Goal: Task Accomplishment & Management: Use online tool/utility

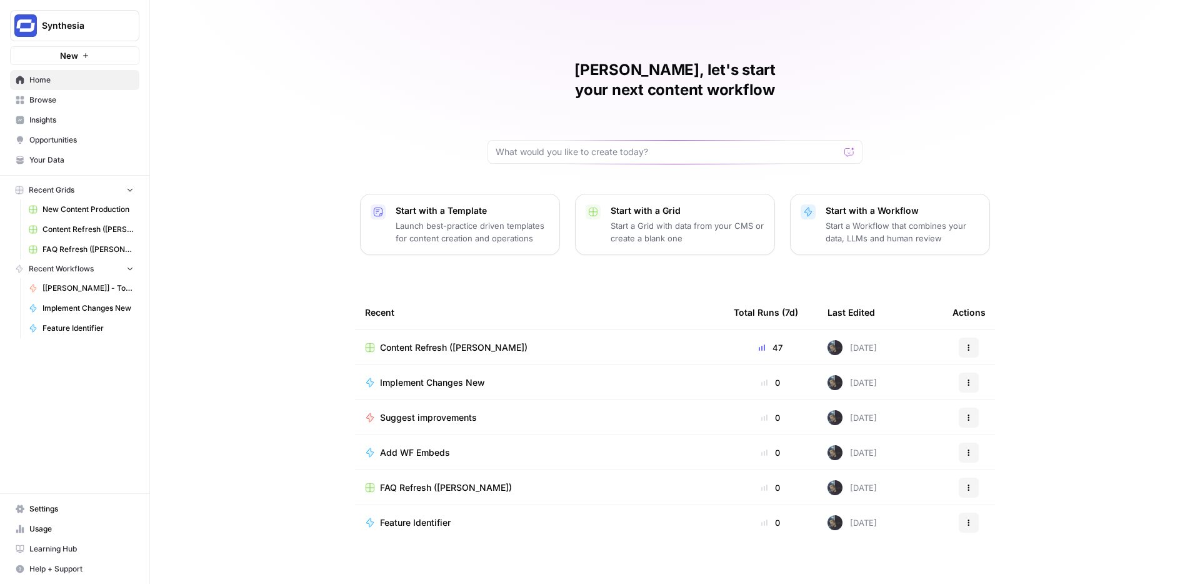
click at [430, 341] on span "Content Refresh ([PERSON_NAME])" at bounding box center [453, 347] width 147 height 12
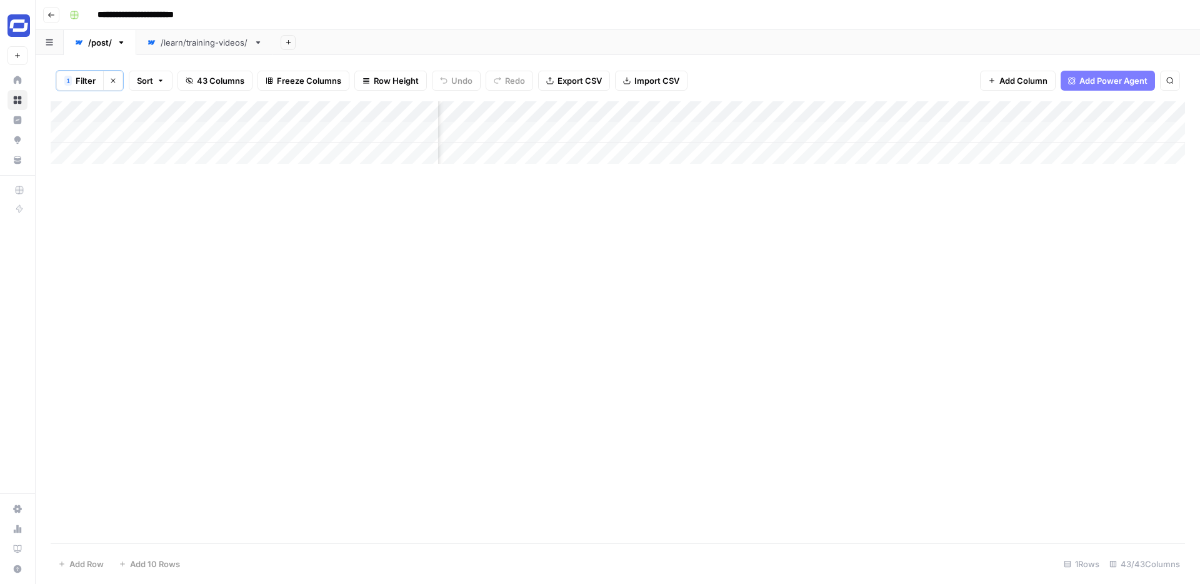
scroll to position [0, 4191]
click at [584, 111] on div "Add Column" at bounding box center [618, 132] width 1134 height 62
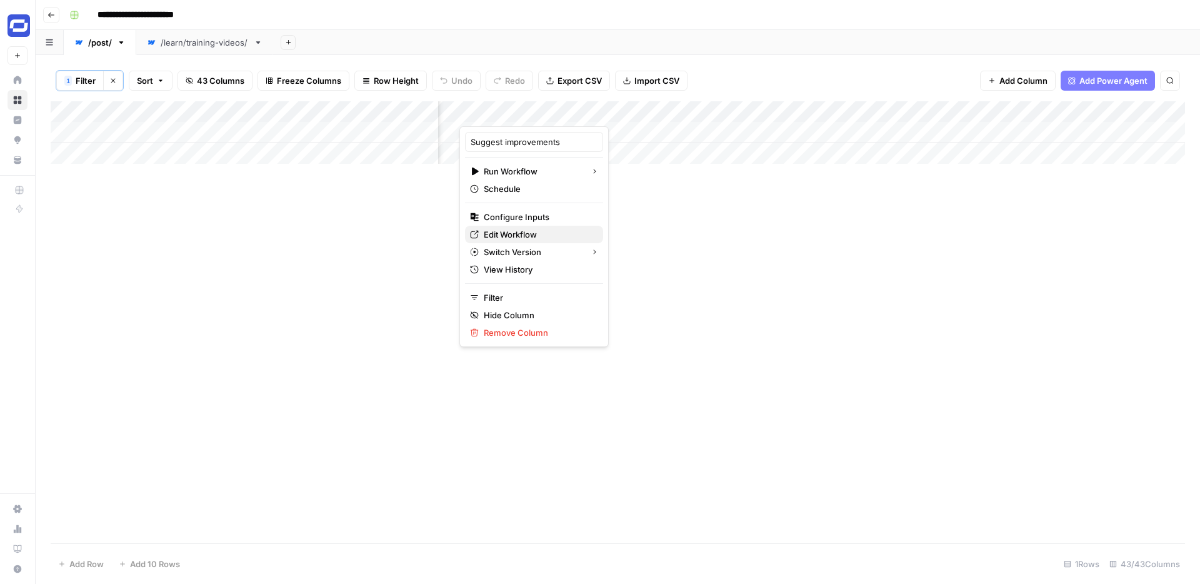
click at [506, 236] on span "Edit Workflow" at bounding box center [538, 234] width 109 height 12
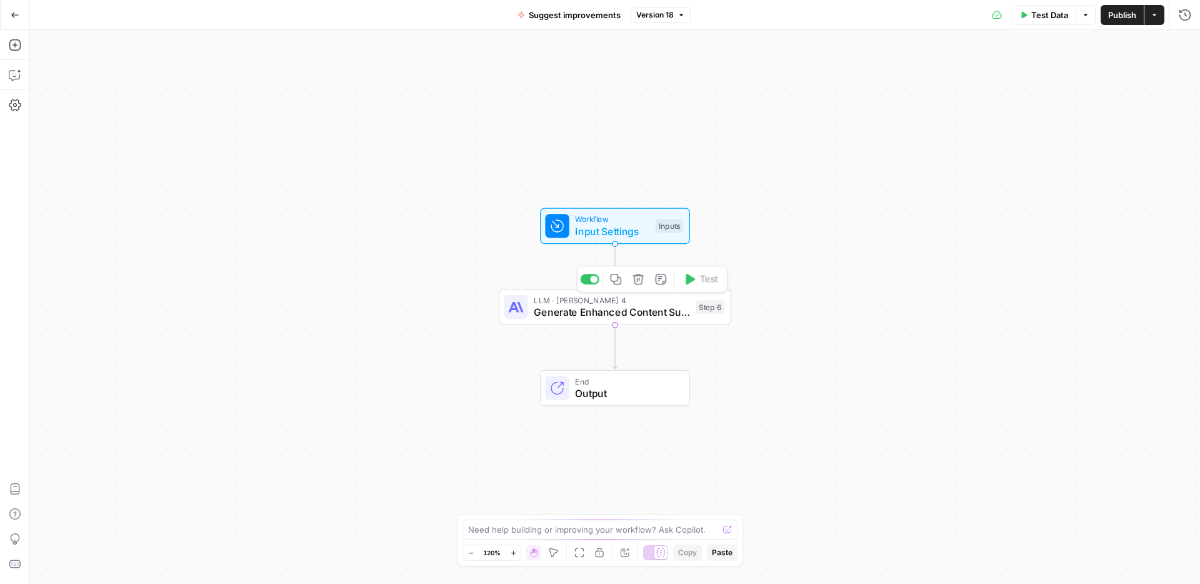
click at [632, 320] on div "LLM · [PERSON_NAME] 4 Generate Enhanced Content Suggestions Step 6 Copy step De…" at bounding box center [615, 307] width 232 height 36
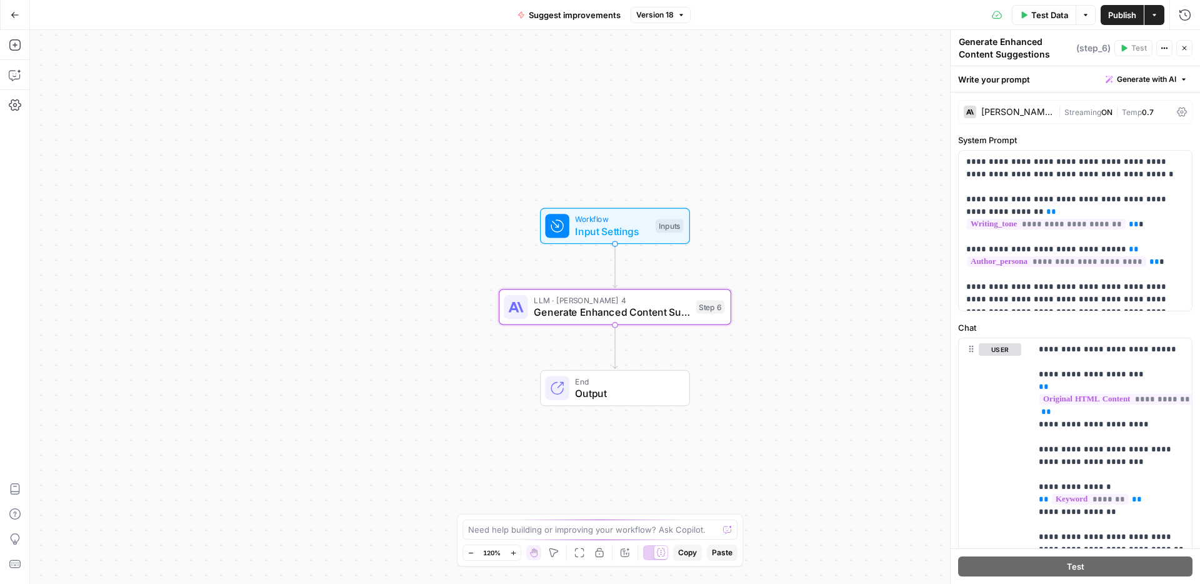
click at [1034, 108] on div "[PERSON_NAME] 4" at bounding box center [1017, 111] width 72 height 9
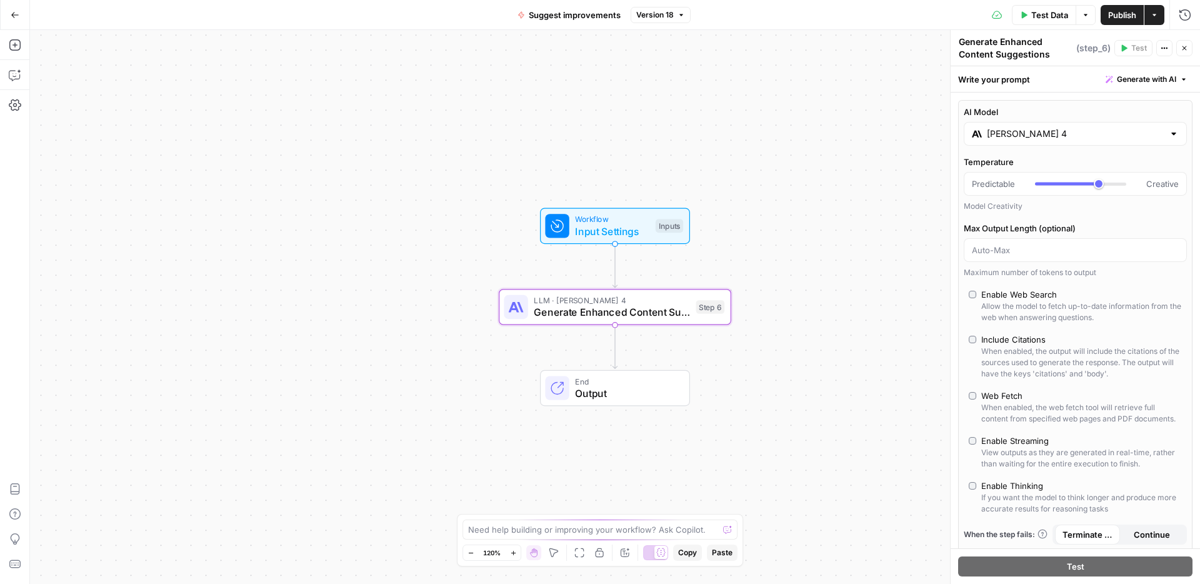
click at [1031, 129] on input "[PERSON_NAME] 4" at bounding box center [1075, 133] width 177 height 12
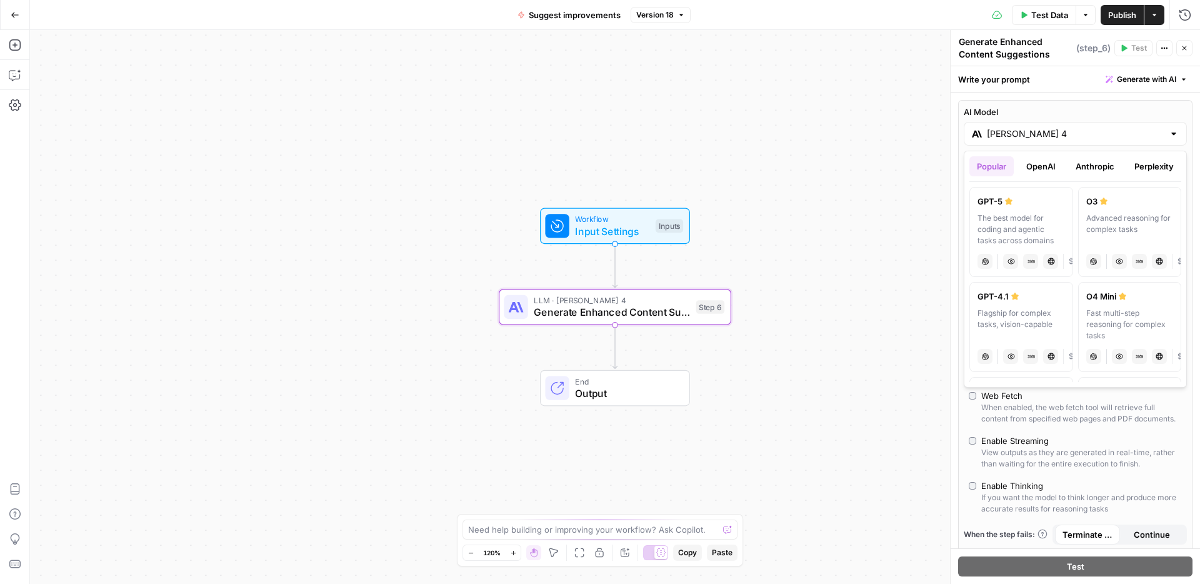
click at [1092, 168] on button "Anthropic" at bounding box center [1095, 166] width 54 height 20
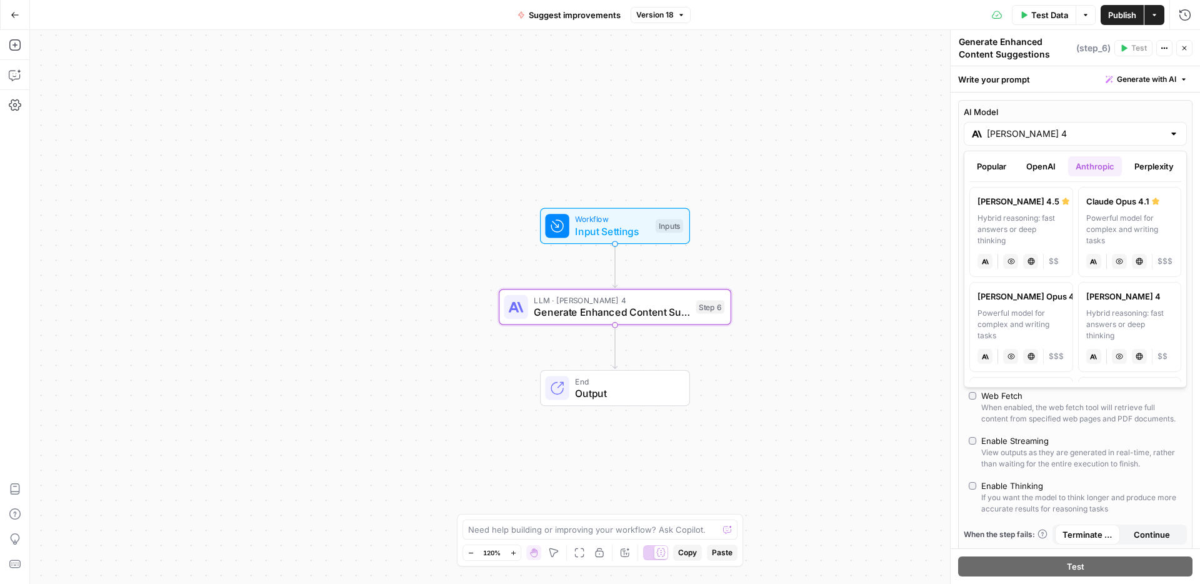
click at [1006, 231] on div "Hybrid reasoning: fast answers or deep thinking" at bounding box center [1020, 229] width 87 height 34
type input "[PERSON_NAME] 4.5"
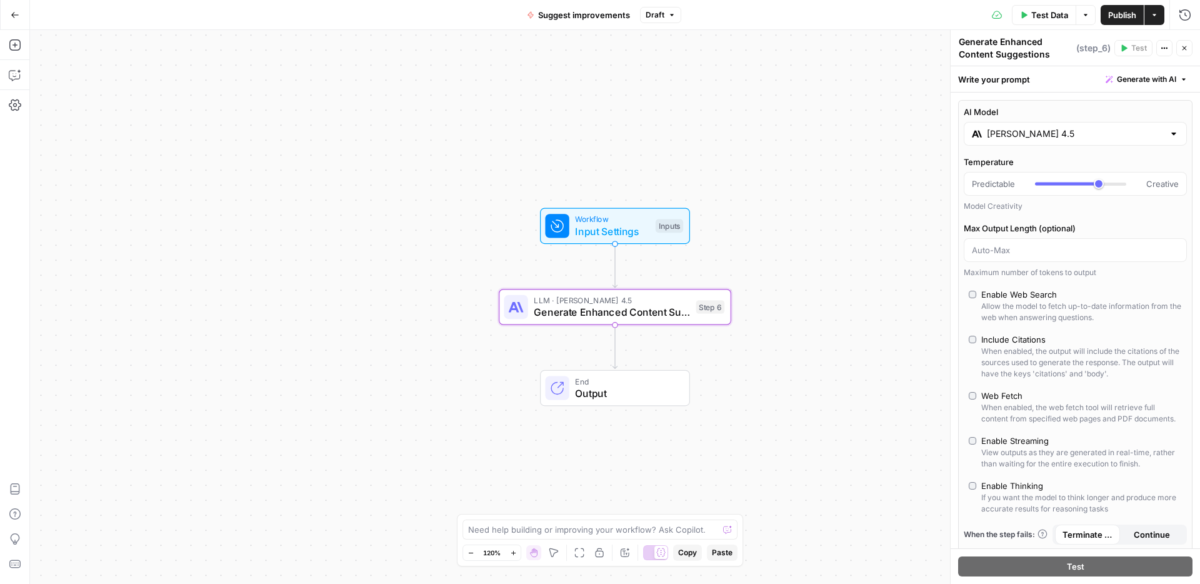
click at [1115, 14] on span "Publish" at bounding box center [1122, 15] width 28 height 12
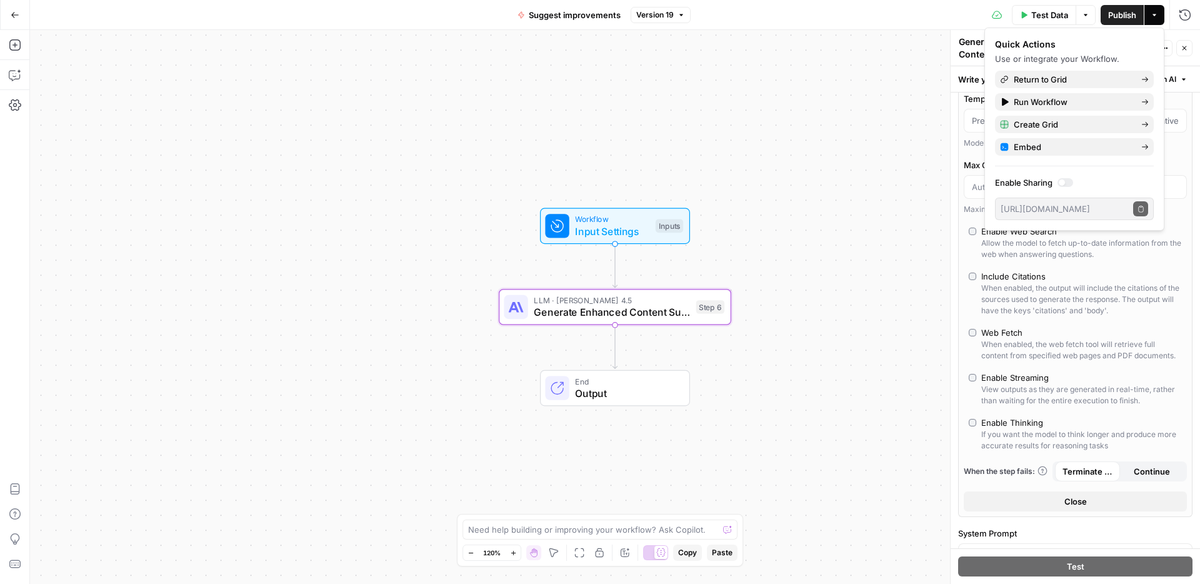
scroll to position [66, 0]
click at [1026, 83] on span "Return to Grid" at bounding box center [1072, 79] width 117 height 12
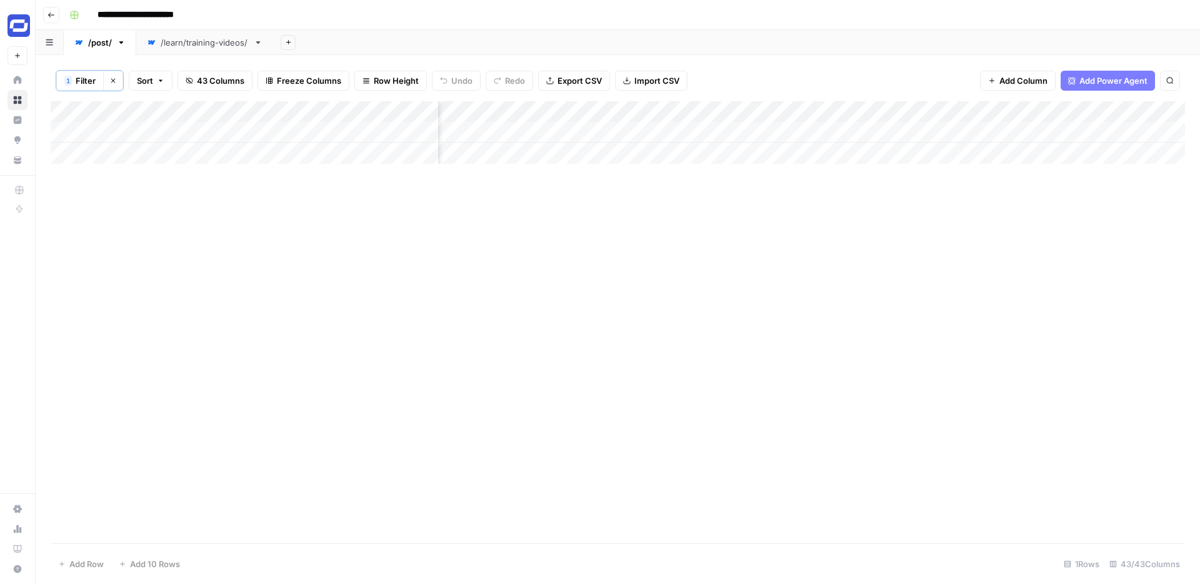
scroll to position [0, 4033]
click at [1008, 111] on div "Add Column" at bounding box center [618, 132] width 1134 height 62
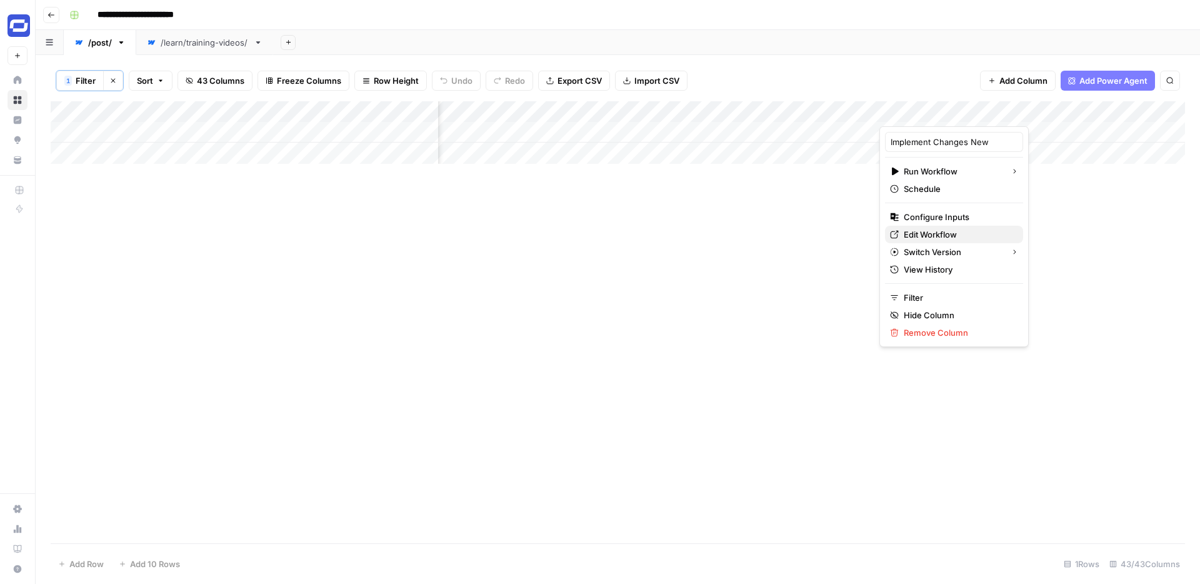
click at [919, 231] on span "Edit Workflow" at bounding box center [958, 234] width 109 height 12
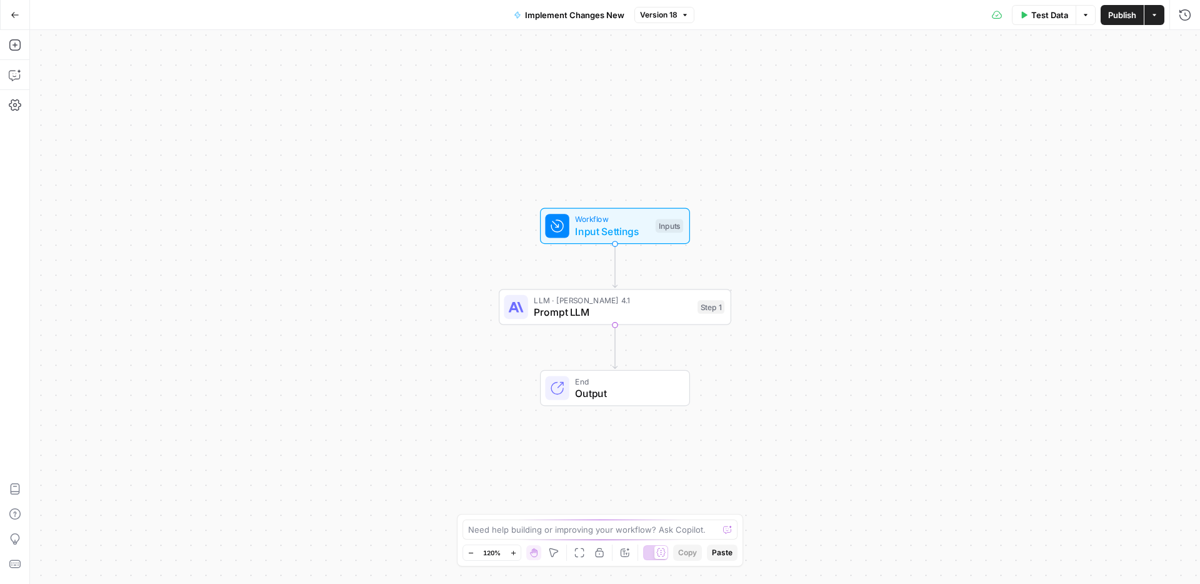
click at [640, 314] on span "Prompt LLM" at bounding box center [612, 311] width 157 height 15
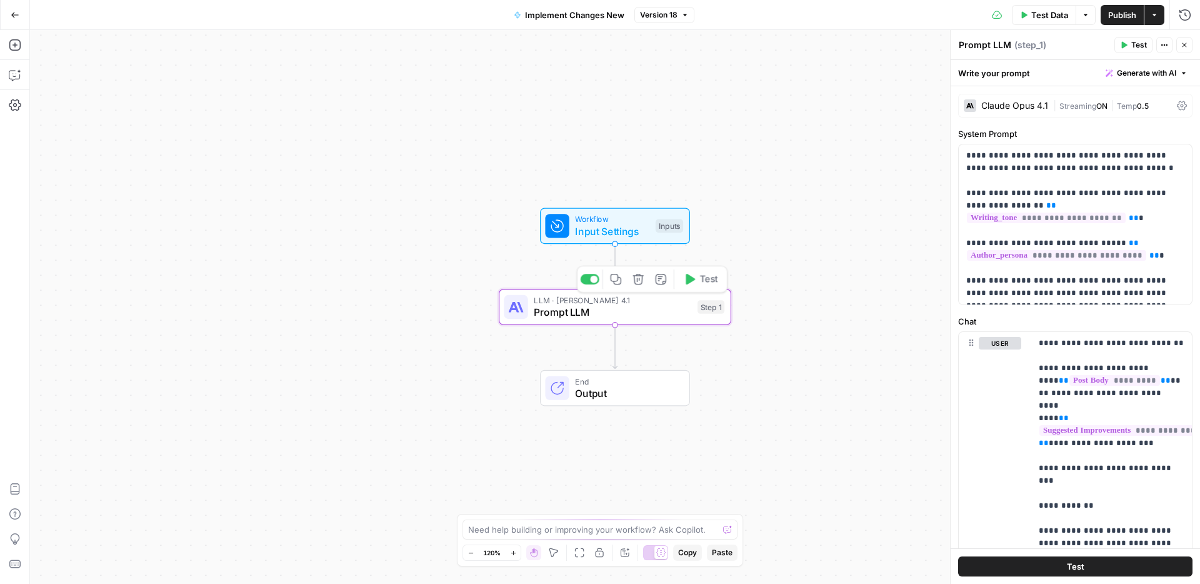
click at [677, 312] on span "Prompt LLM" at bounding box center [612, 311] width 157 height 15
click at [1013, 110] on div "Claude Opus 4.1" at bounding box center [1006, 105] width 84 height 12
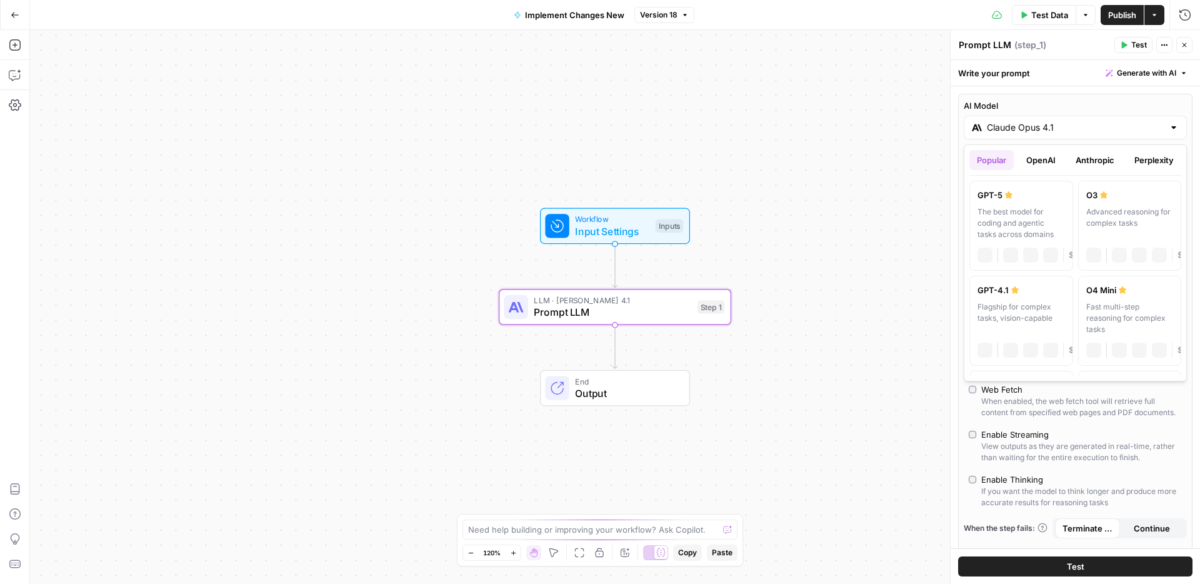
click at [1030, 127] on input "Claude Opus 4.1" at bounding box center [1075, 127] width 177 height 12
click at [1009, 217] on div "The best model for coding and agentic tasks across domains" at bounding box center [1020, 223] width 87 height 34
click at [1097, 161] on button "Anthropic" at bounding box center [1095, 160] width 54 height 20
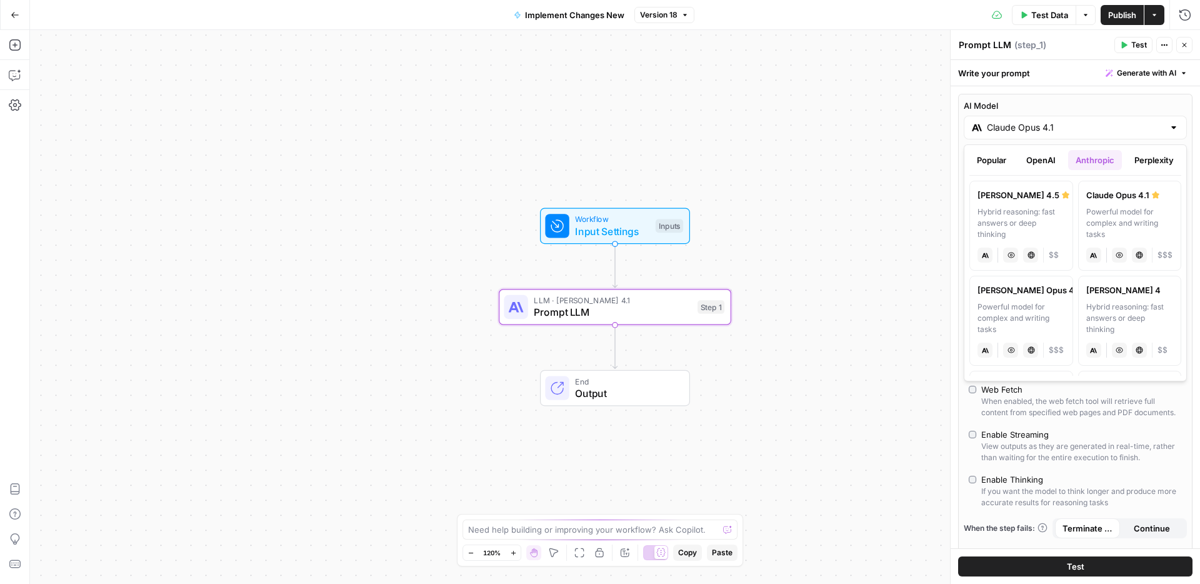
click at [1021, 214] on div "Hybrid reasoning: fast answers or deep thinking" at bounding box center [1020, 223] width 87 height 34
type input "[PERSON_NAME] 4.5"
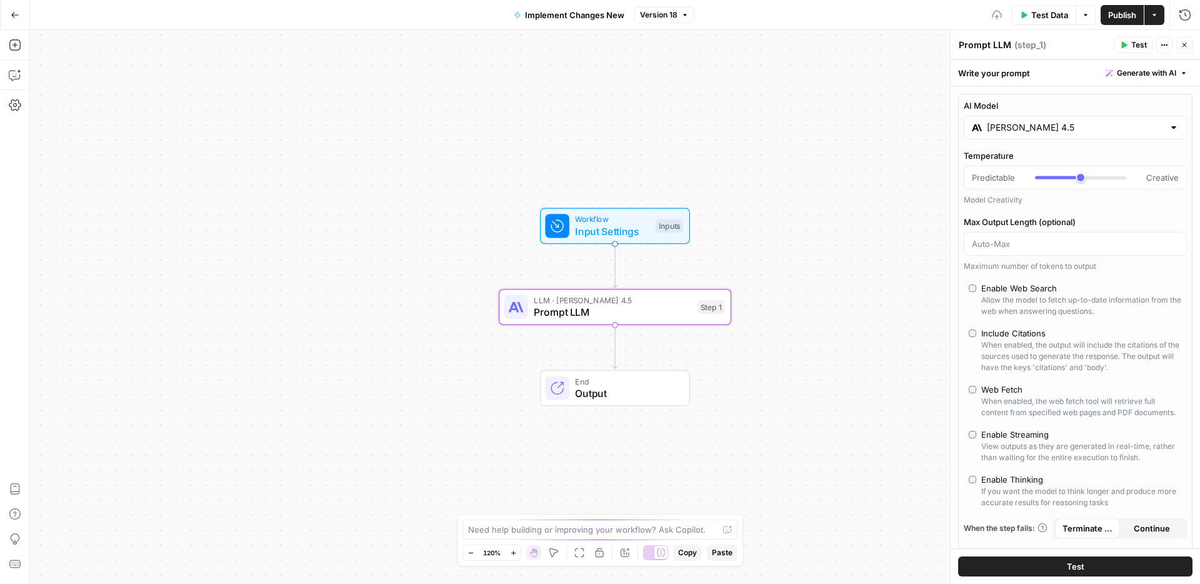
click at [1119, 11] on span "Publish" at bounding box center [1122, 15] width 28 height 12
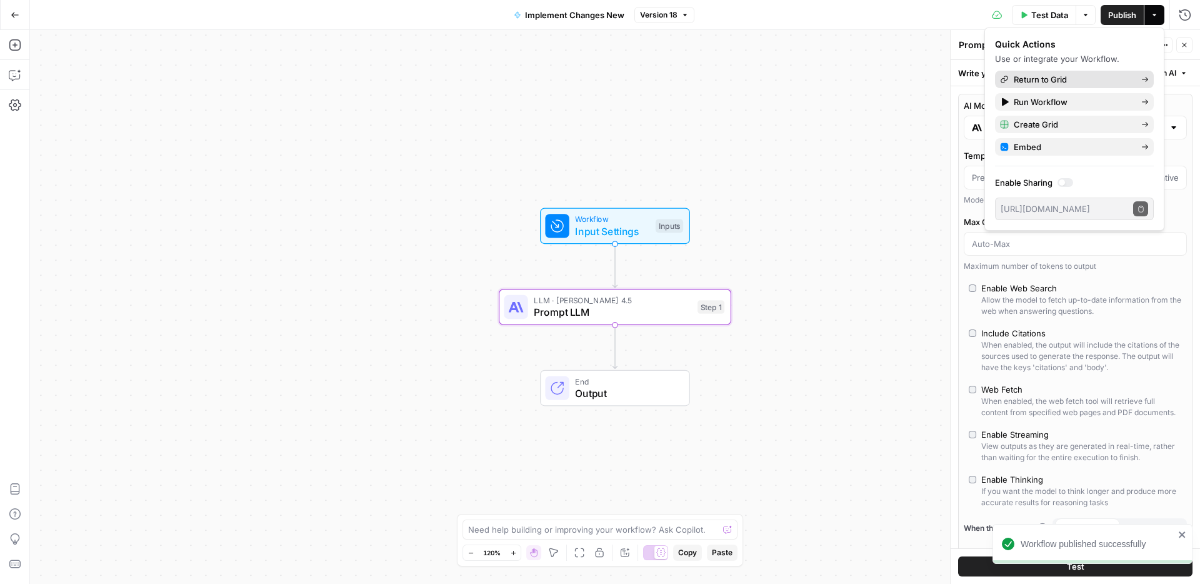
click at [1034, 79] on span "Return to Grid" at bounding box center [1072, 79] width 117 height 12
